Goal: Task Accomplishment & Management: Complete application form

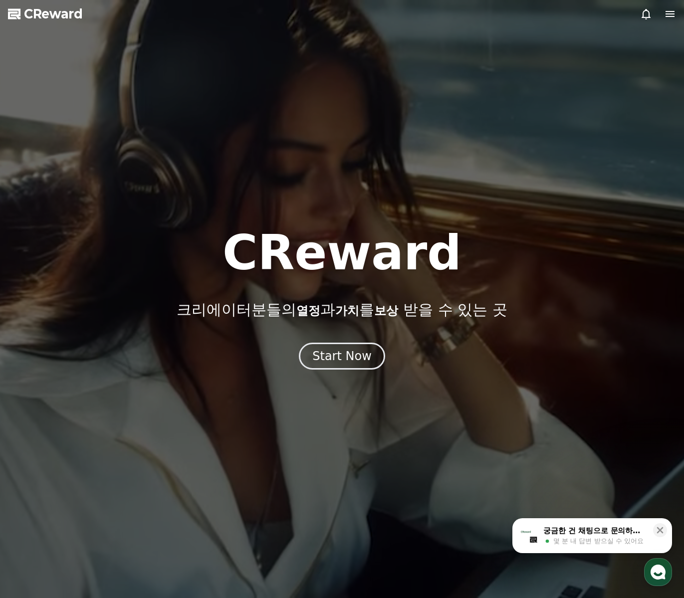
click at [669, 13] on icon at bounding box center [669, 14] width 9 height 6
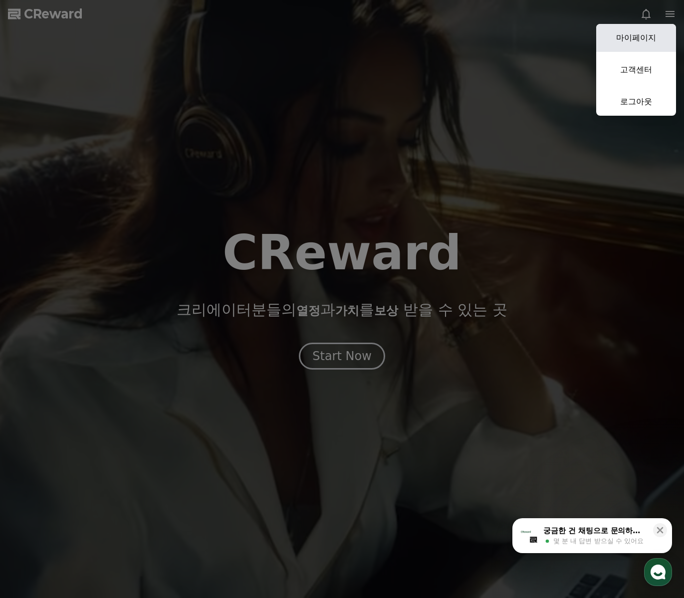
click at [646, 39] on link "마이페이지" at bounding box center [636, 38] width 80 height 28
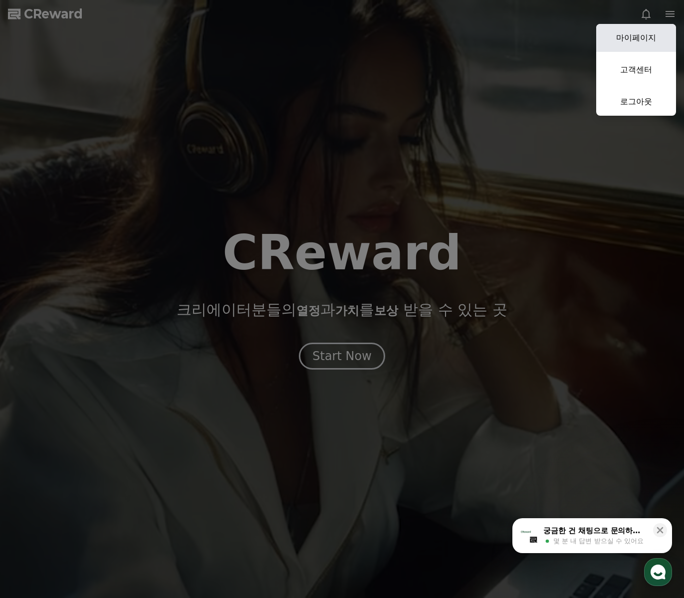
select select "**********"
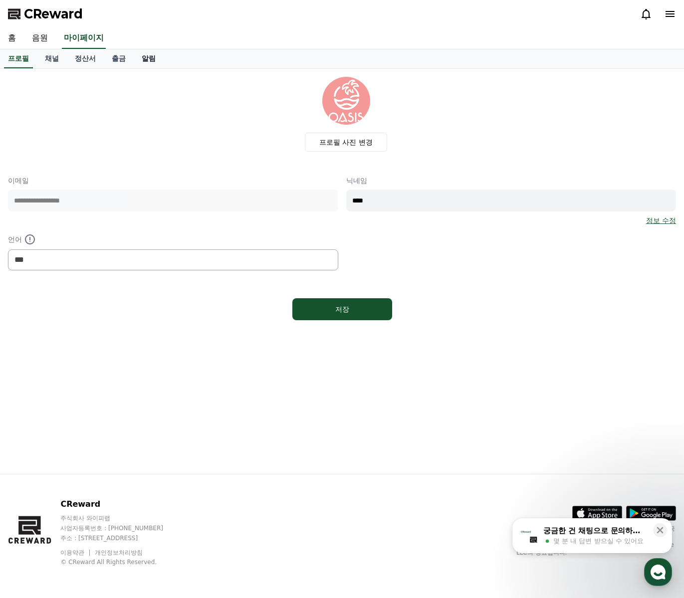
click at [139, 60] on link "알림" at bounding box center [149, 58] width 30 height 19
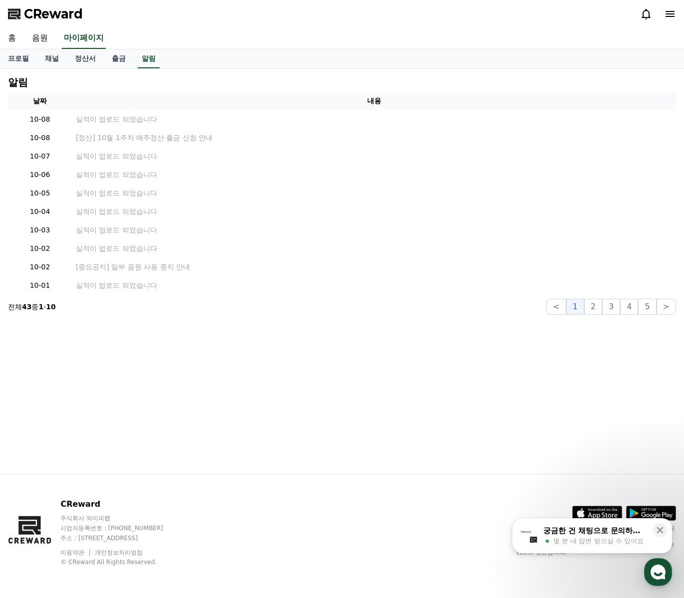
click at [11, 36] on link "홈" at bounding box center [12, 38] width 24 height 21
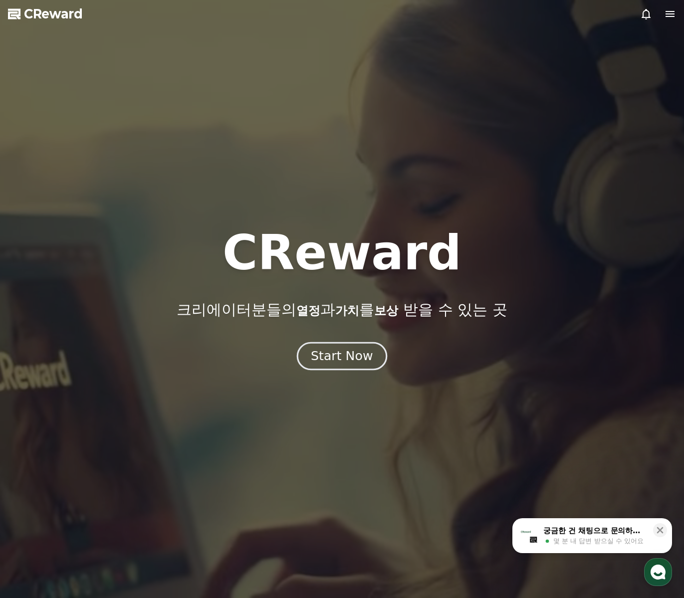
click at [332, 355] on div "Start Now" at bounding box center [342, 356] width 62 height 17
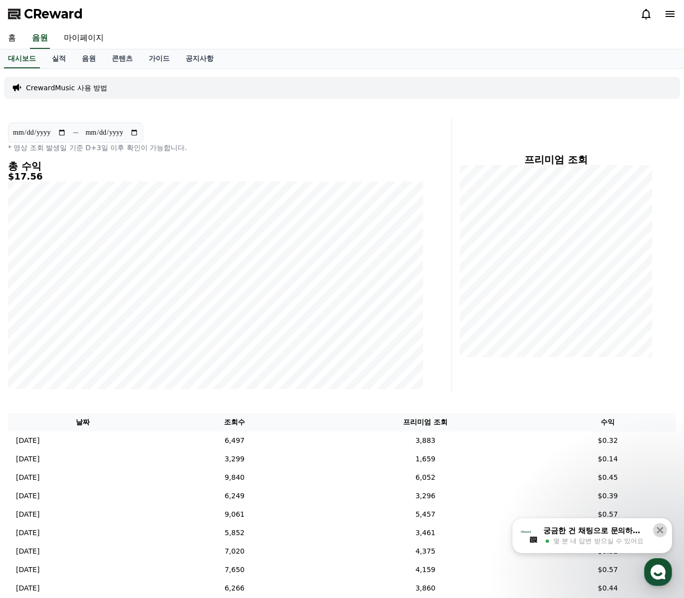
click at [664, 534] on icon at bounding box center [660, 530] width 10 height 10
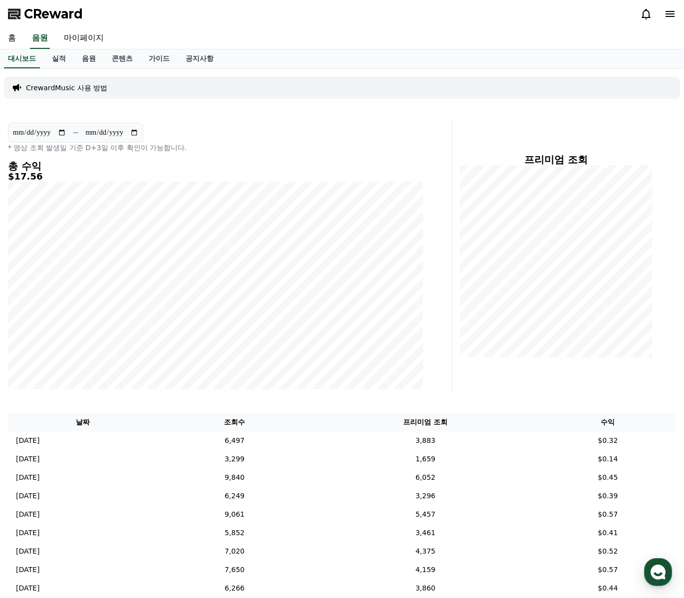
click at [49, 93] on div "CrewardMusic 사용 방법" at bounding box center [342, 88] width 676 height 22
click at [59, 86] on p "CrewardMusic 사용 방법" at bounding box center [66, 88] width 81 height 10
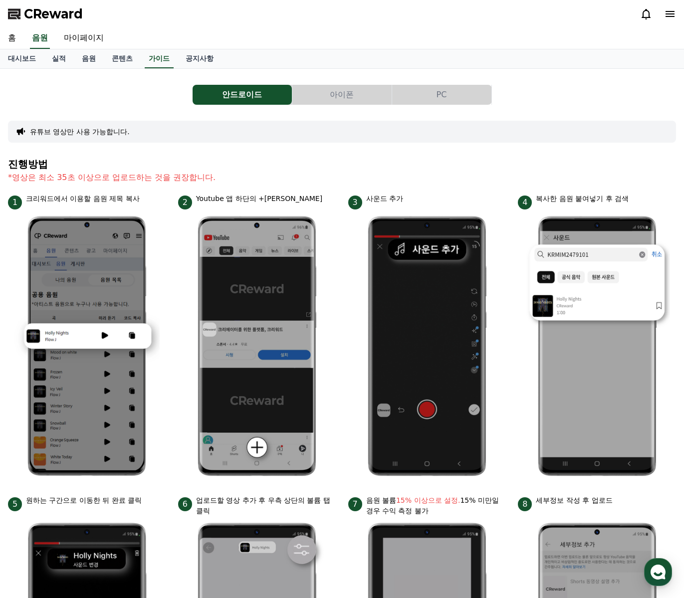
click at [460, 96] on button "PC" at bounding box center [441, 95] width 99 height 20
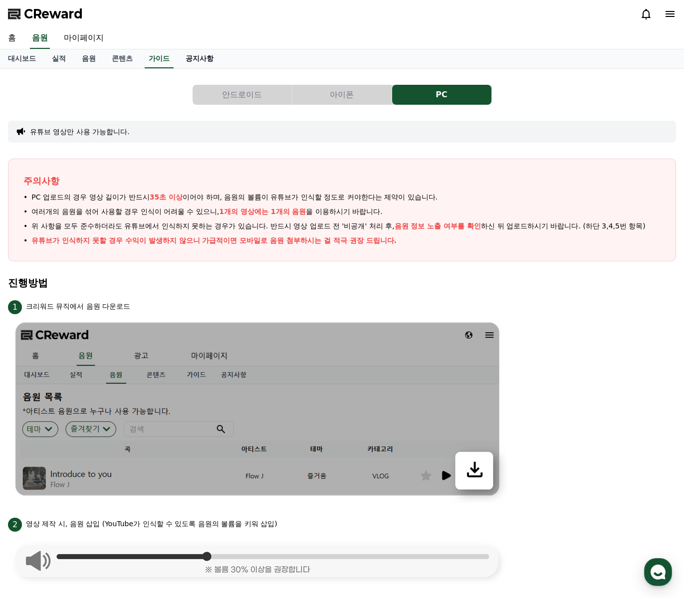
click at [183, 56] on link "공지사항" at bounding box center [200, 58] width 44 height 19
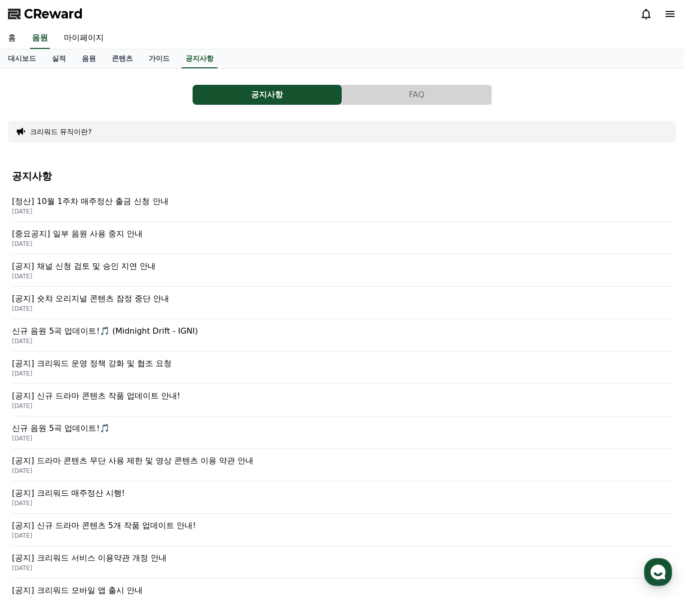
click at [421, 100] on button "FAQ" at bounding box center [416, 95] width 149 height 20
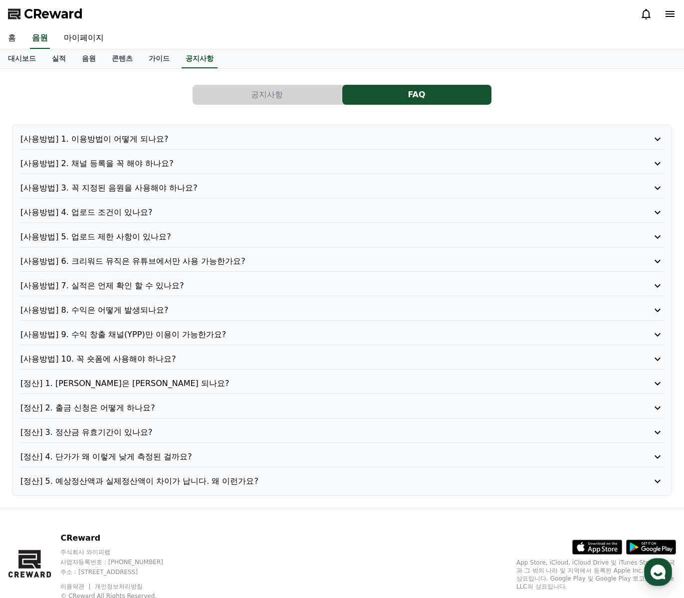
click at [137, 144] on p "[사용방법] 1. 이용방법이 어떻게 되나요?" at bounding box center [316, 139] width 592 height 12
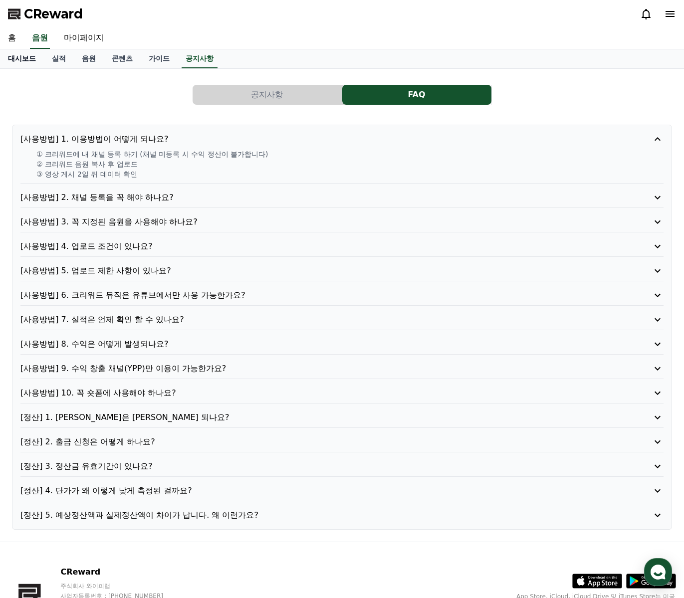
click at [29, 63] on link "대시보드" at bounding box center [22, 58] width 44 height 19
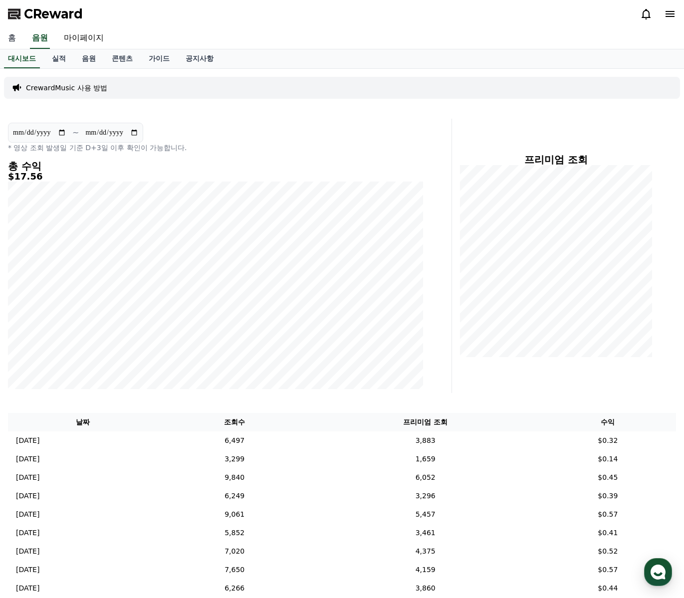
click at [13, 40] on link "홈" at bounding box center [12, 38] width 24 height 21
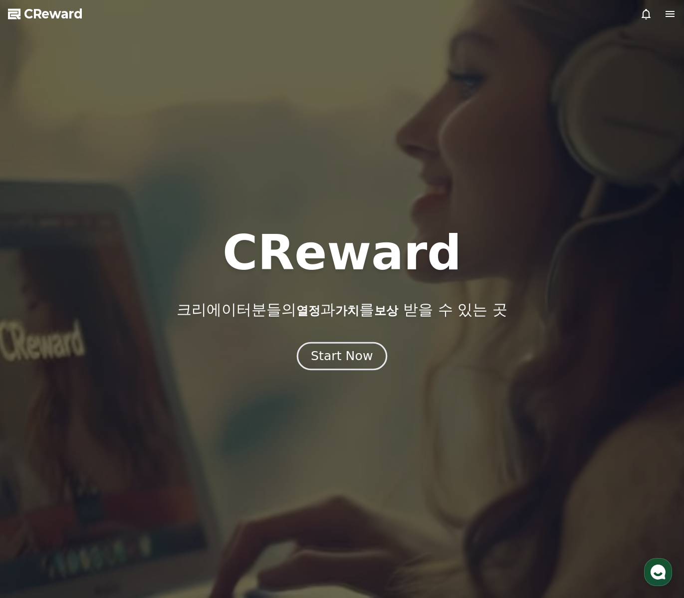
click at [360, 367] on button "Start Now" at bounding box center [342, 356] width 90 height 28
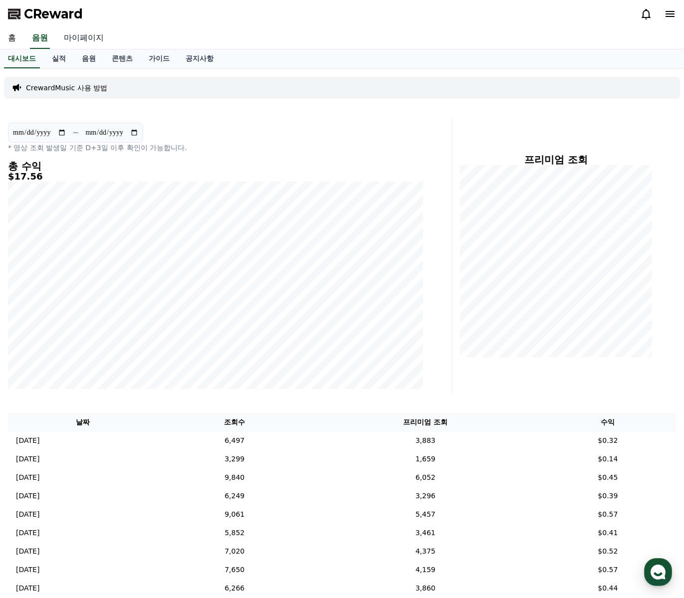
click at [79, 38] on link "마이페이지" at bounding box center [84, 38] width 56 height 21
select select "**********"
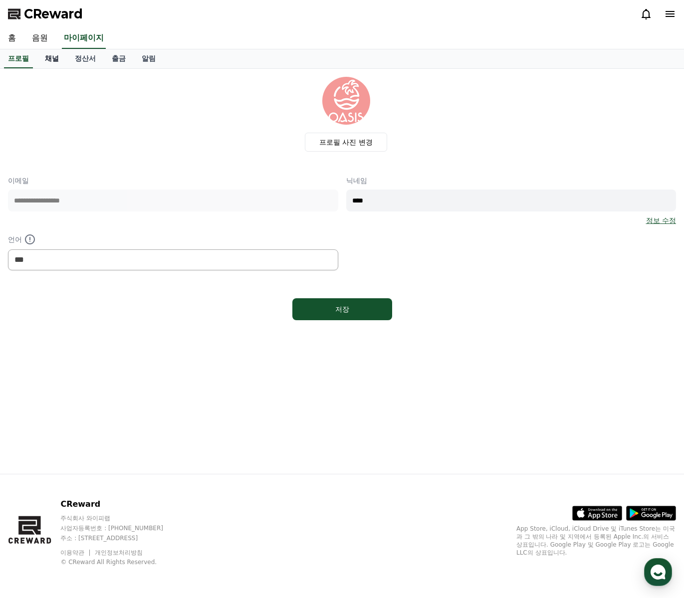
click at [48, 58] on link "채널" at bounding box center [52, 58] width 30 height 19
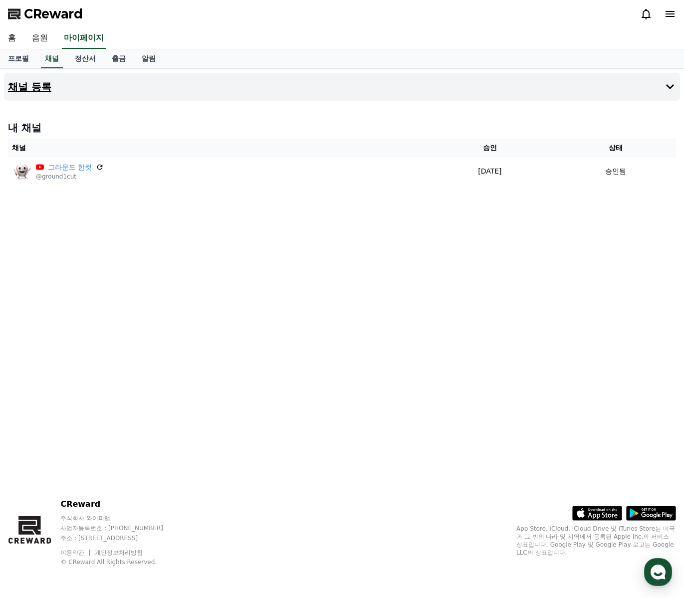
click at [674, 86] on icon at bounding box center [670, 87] width 12 height 12
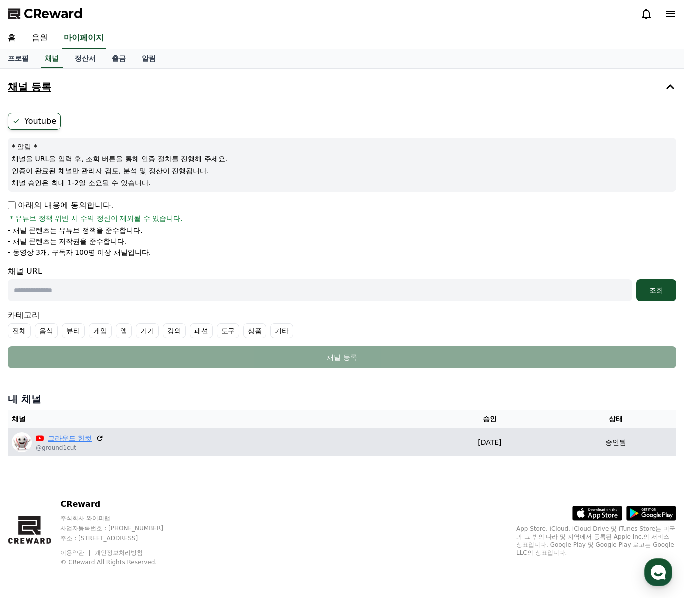
click at [73, 435] on link "그라운드 한컷" at bounding box center [70, 438] width 44 height 10
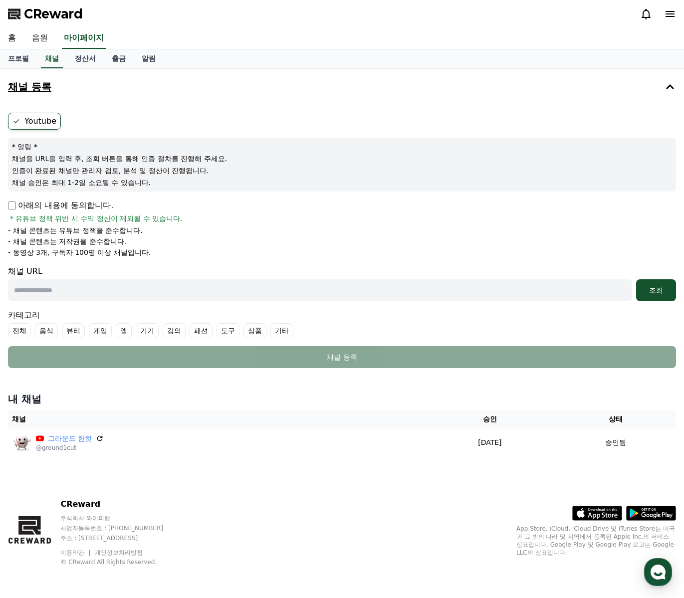
click at [115, 290] on input "text" at bounding box center [320, 290] width 624 height 22
paste input "**********"
type input "**********"
click at [651, 286] on div "조회" at bounding box center [656, 290] width 32 height 10
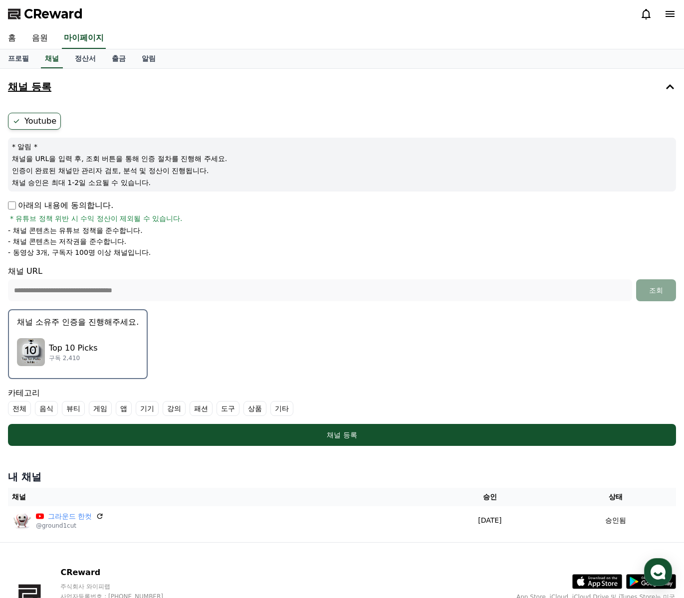
click at [33, 349] on img "button" at bounding box center [31, 352] width 28 height 28
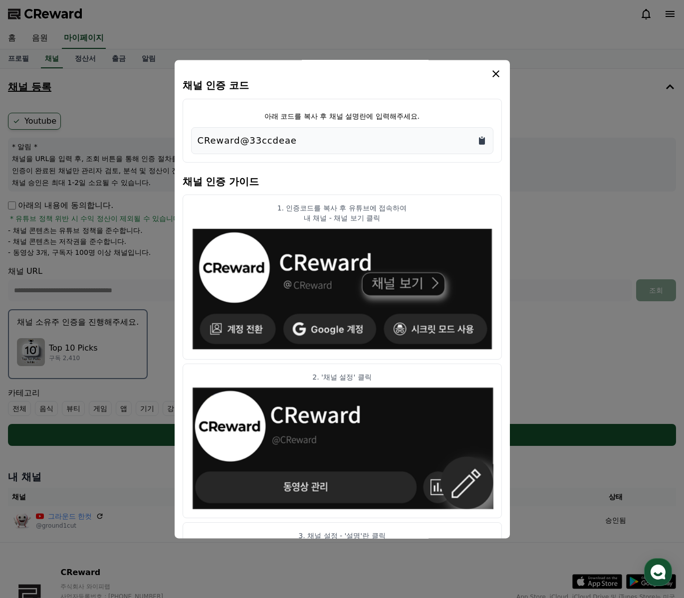
click at [482, 137] on icon "Copy to clipboard" at bounding box center [482, 141] width 10 height 10
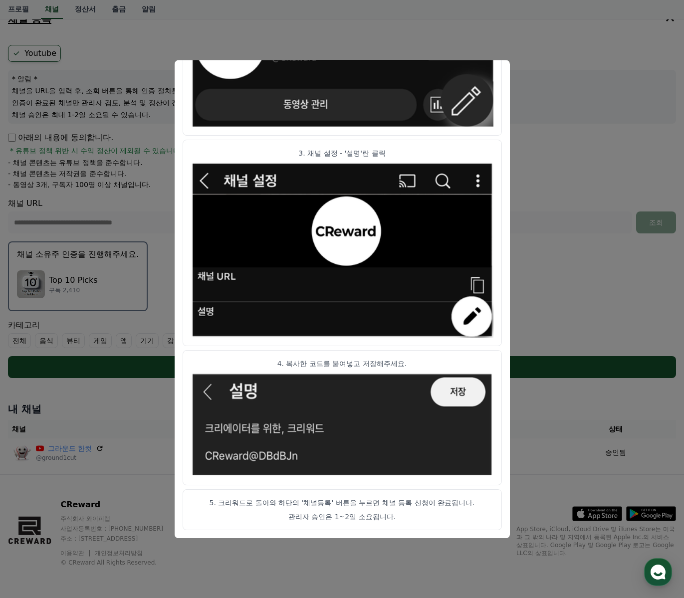
scroll to position [67, 0]
click at [584, 178] on button "close modal" at bounding box center [342, 299] width 684 height 598
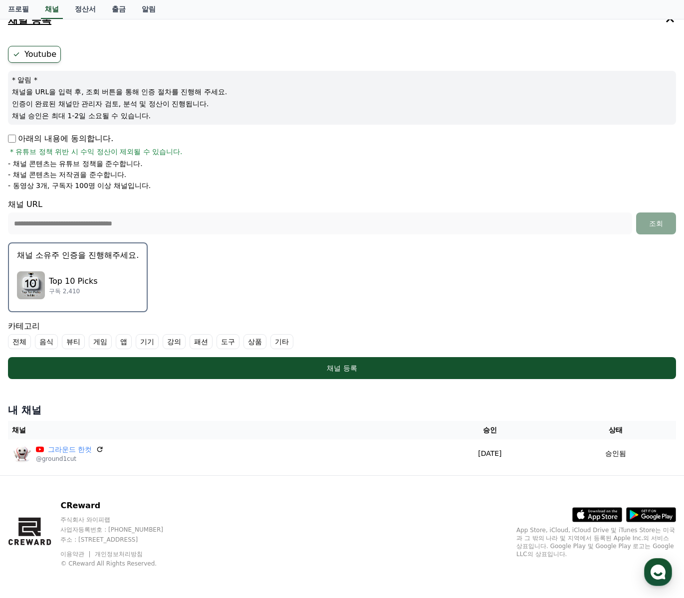
click at [498, 280] on form "**********" at bounding box center [342, 212] width 668 height 333
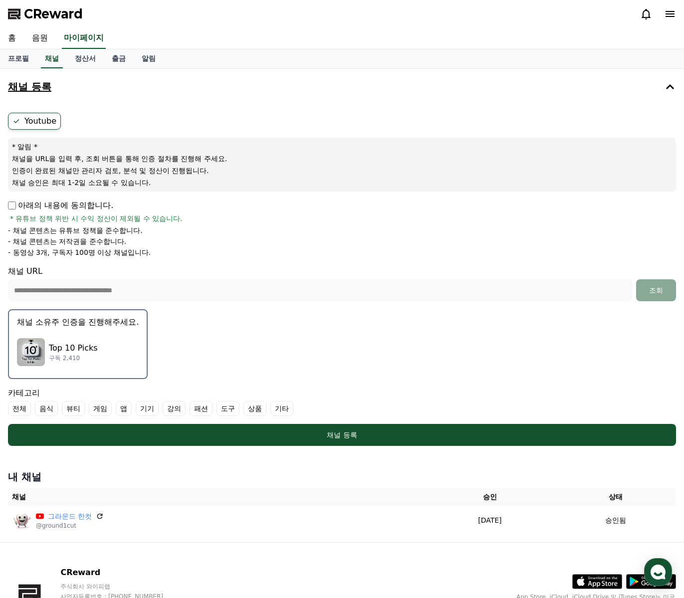
scroll to position [0, 0]
click at [93, 345] on p "Top 10 Picks" at bounding box center [73, 348] width 49 height 12
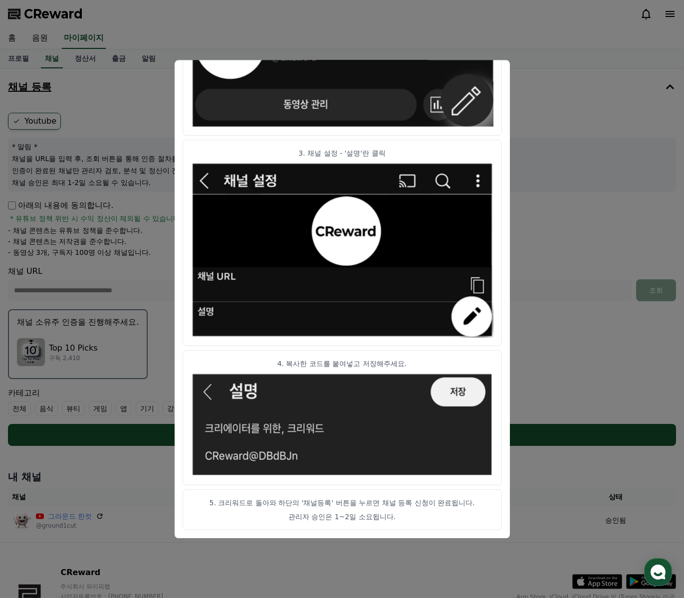
scroll to position [383, 0]
click at [599, 184] on button "close modal" at bounding box center [342, 299] width 684 height 598
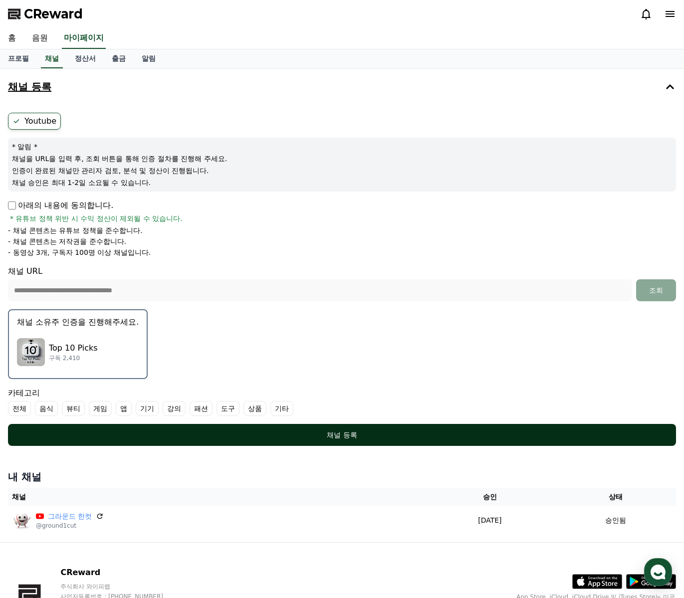
click at [350, 435] on div "채널 등록" at bounding box center [342, 435] width 628 height 10
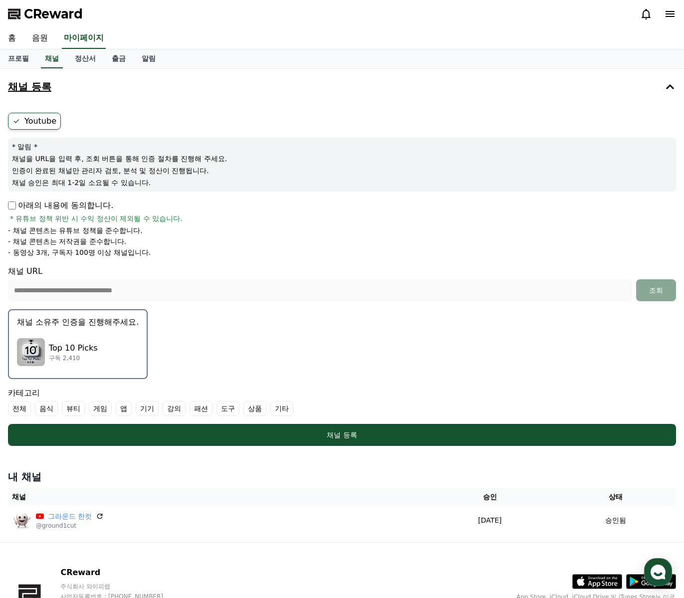
click at [20, 409] on label "전체" at bounding box center [19, 408] width 23 height 15
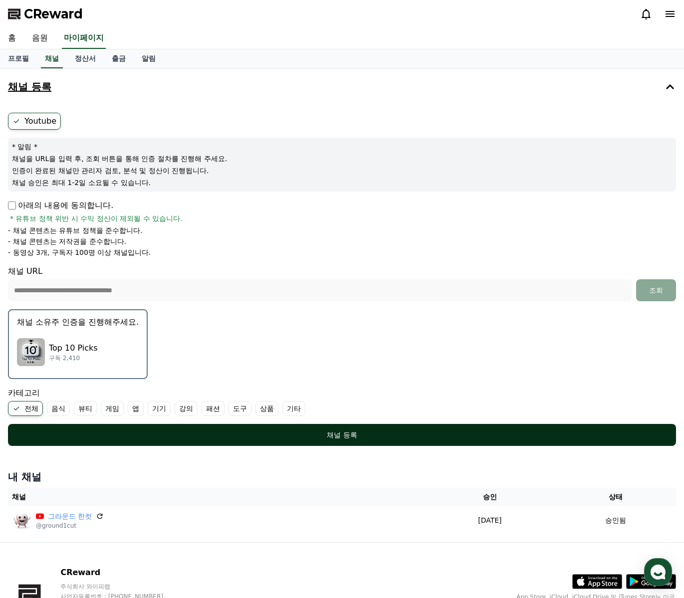
click at [285, 437] on div "채널 등록" at bounding box center [342, 435] width 628 height 10
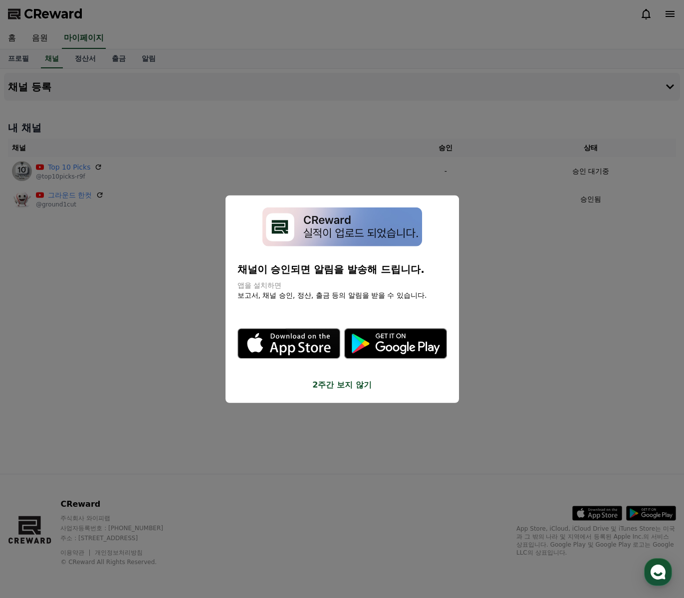
click at [353, 379] on button "2주간 보지 않기" at bounding box center [342, 385] width 210 height 12
